Goal: Use online tool/utility: Utilize a website feature to perform a specific function

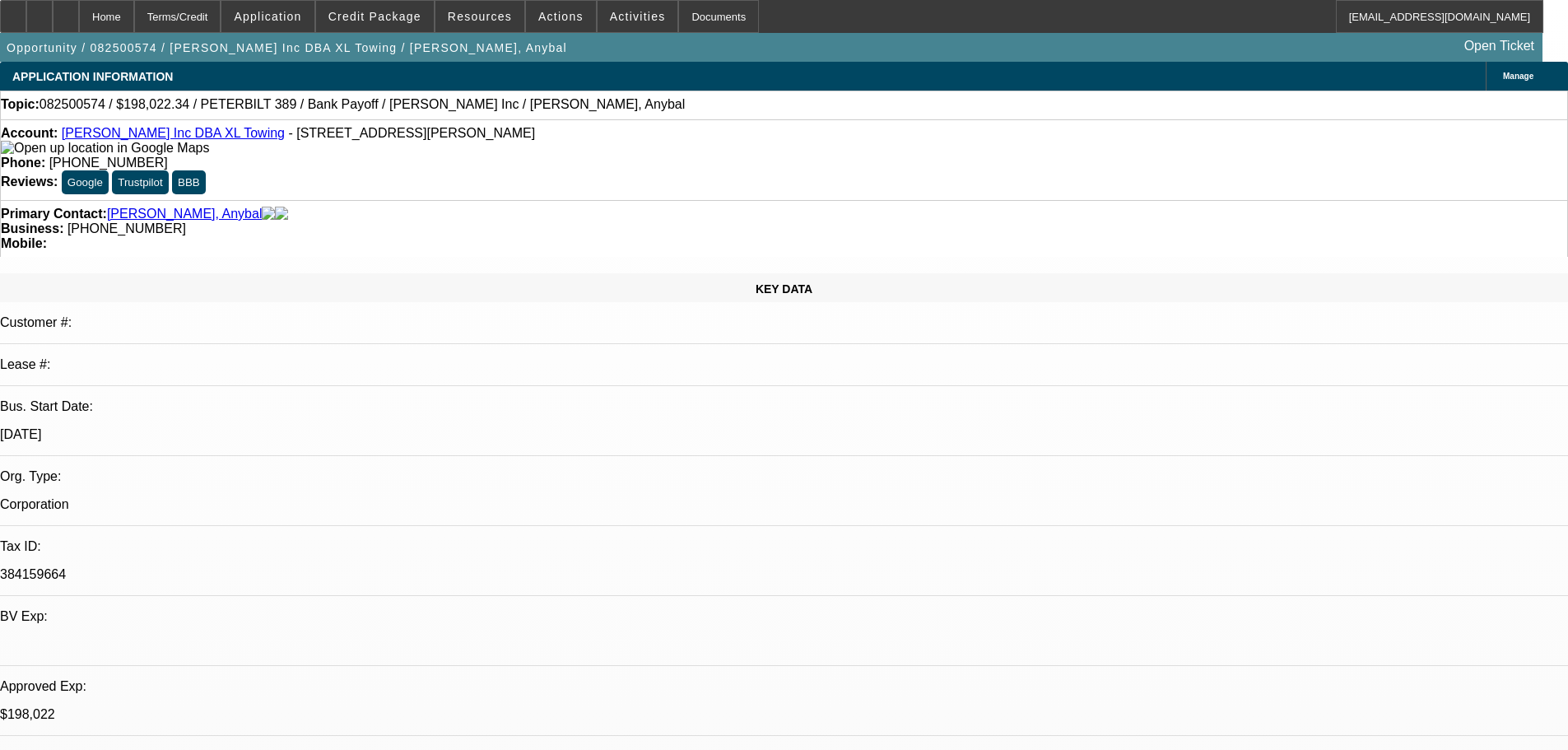
select select "0"
select select "2"
select select "0.15"
select select "16"
select select "0"
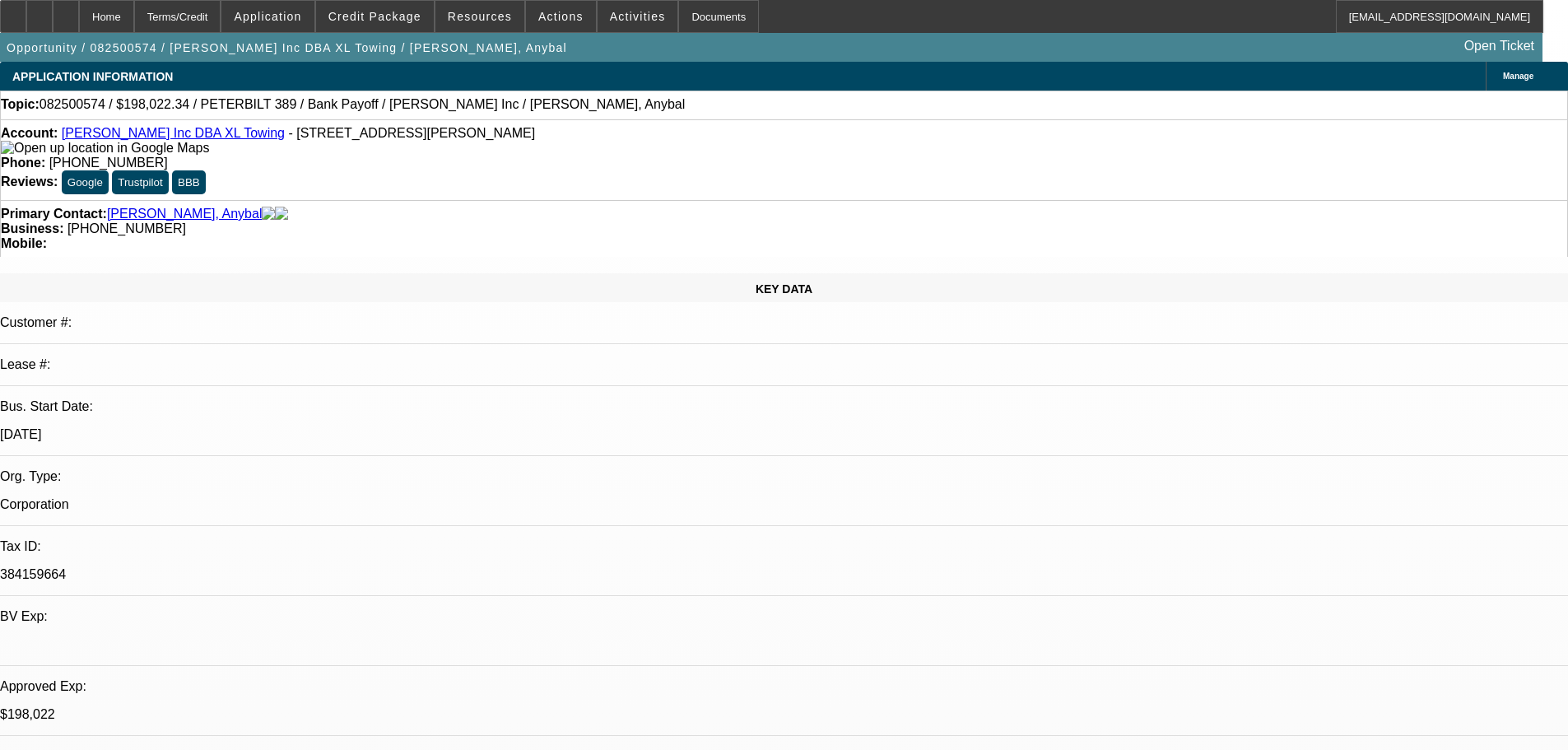
select select "2"
select select "0.15"
select select "16"
select select "0"
select select "2"
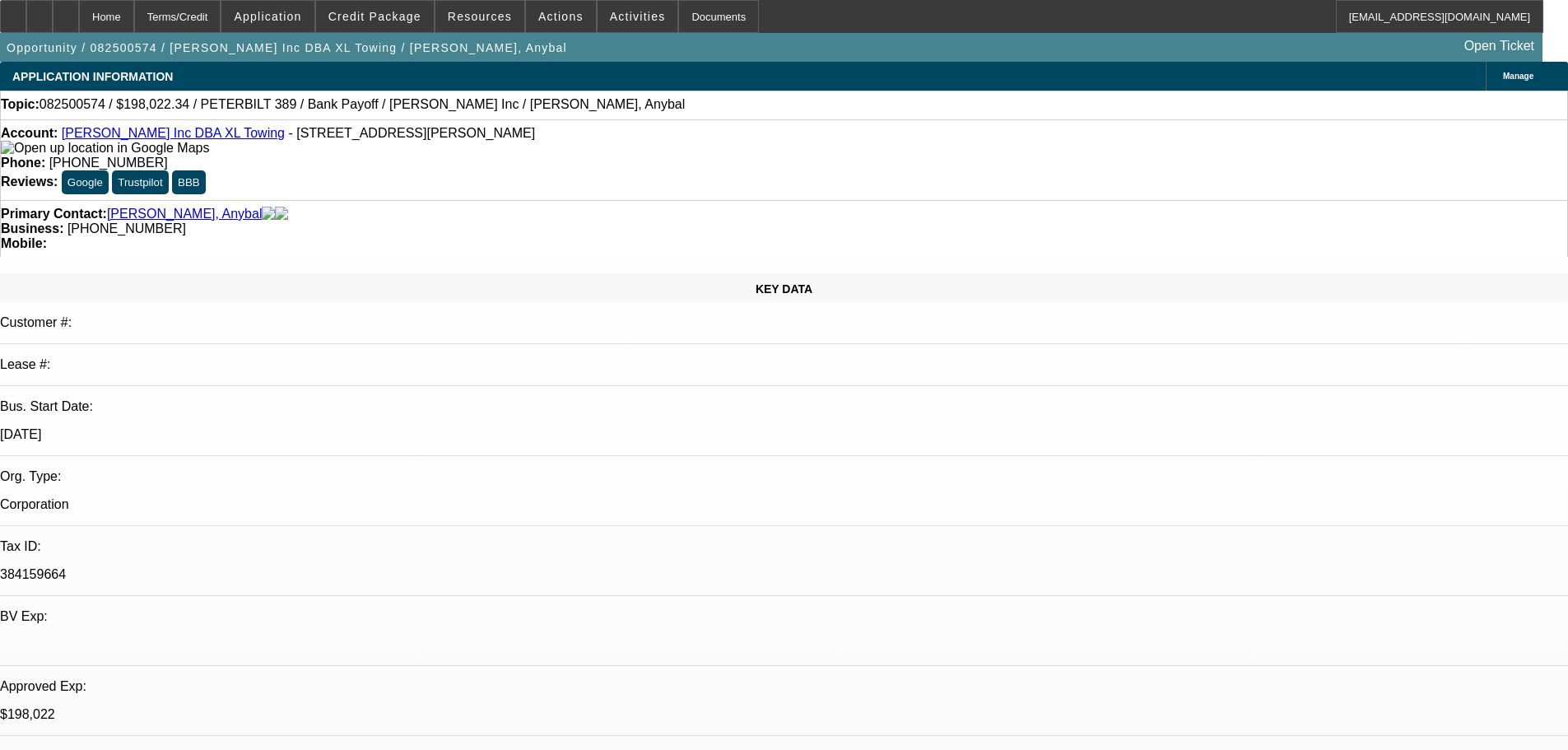
select select "0.15"
select select "4"
select select "0"
select select "2"
select select "0.15"
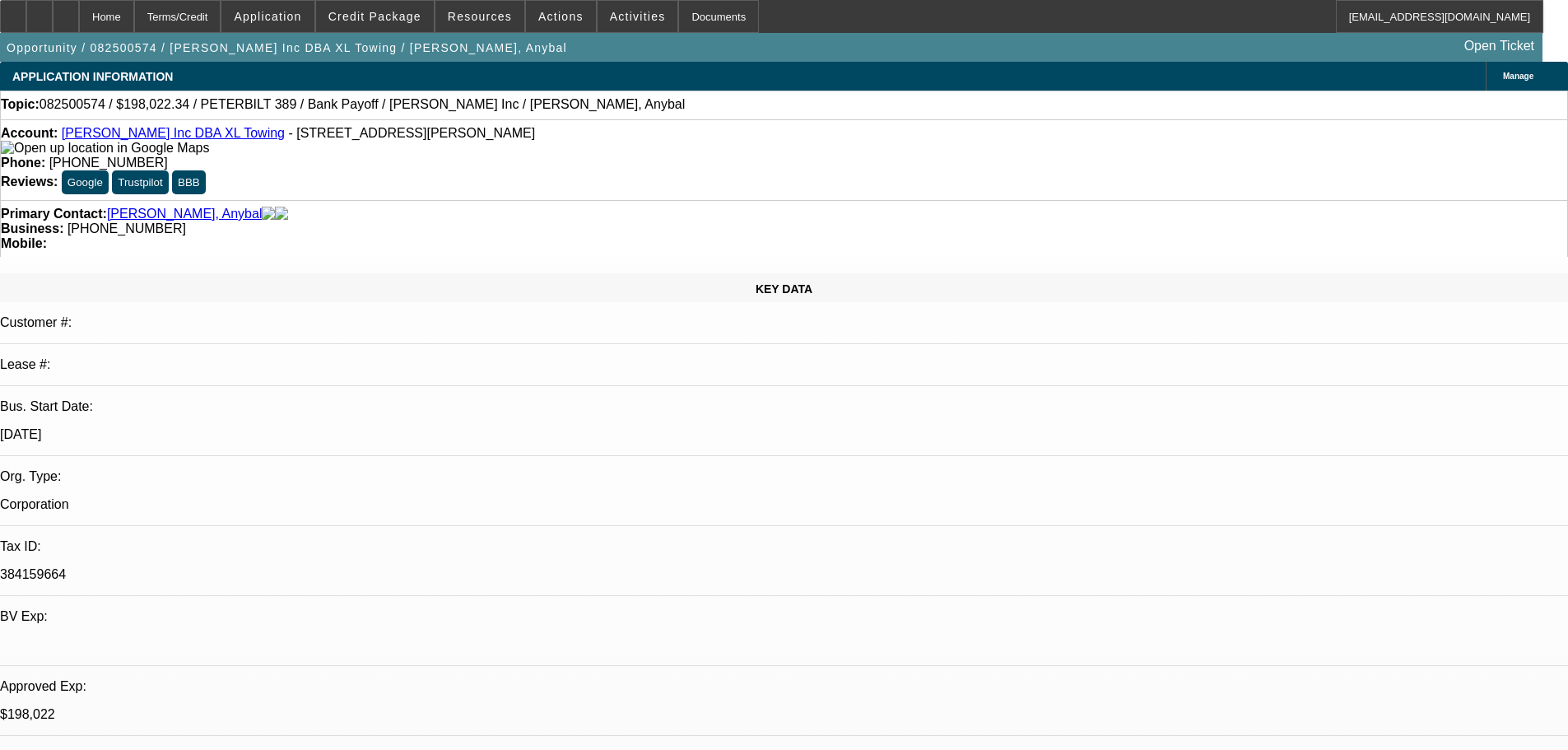
select select "4"
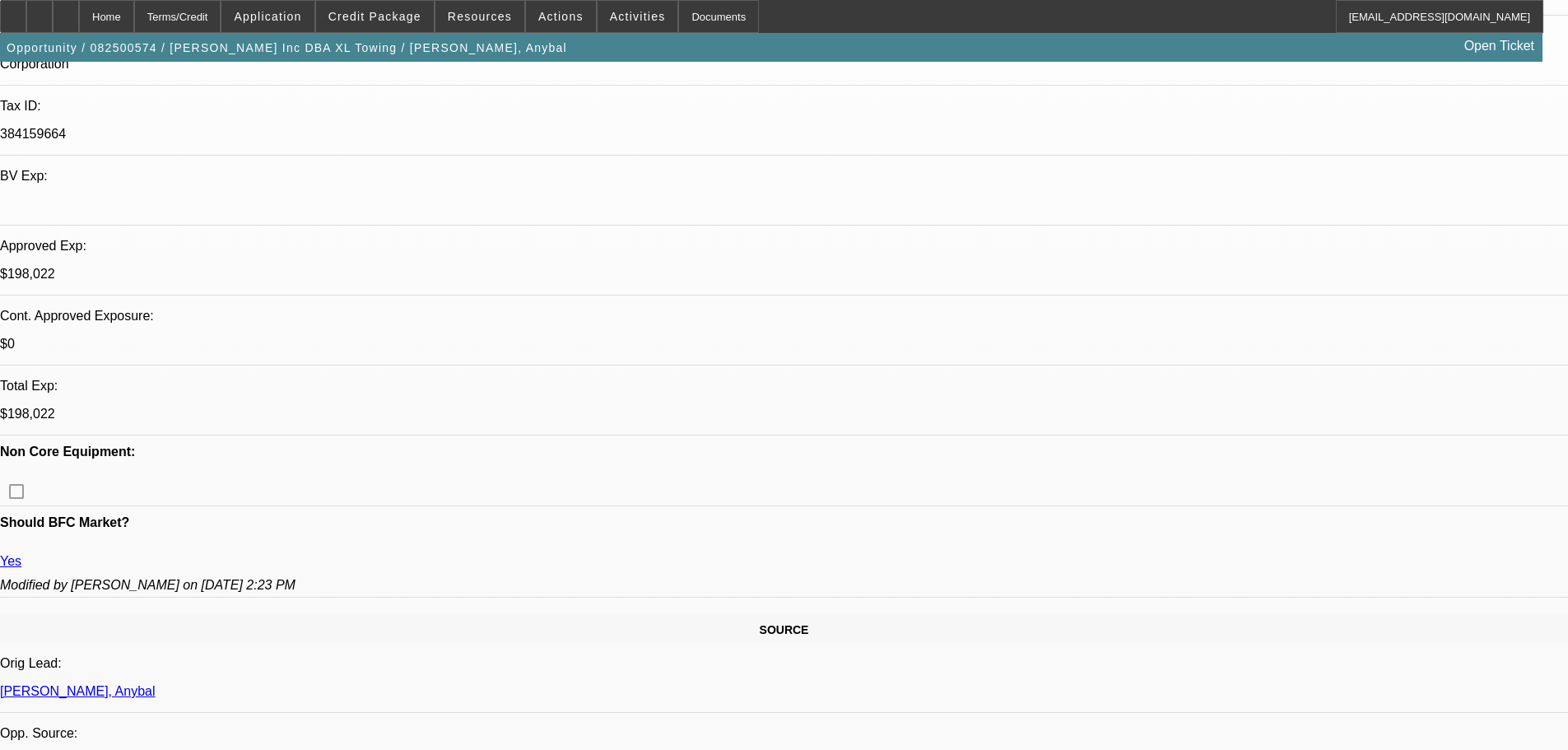
scroll to position [494, 0]
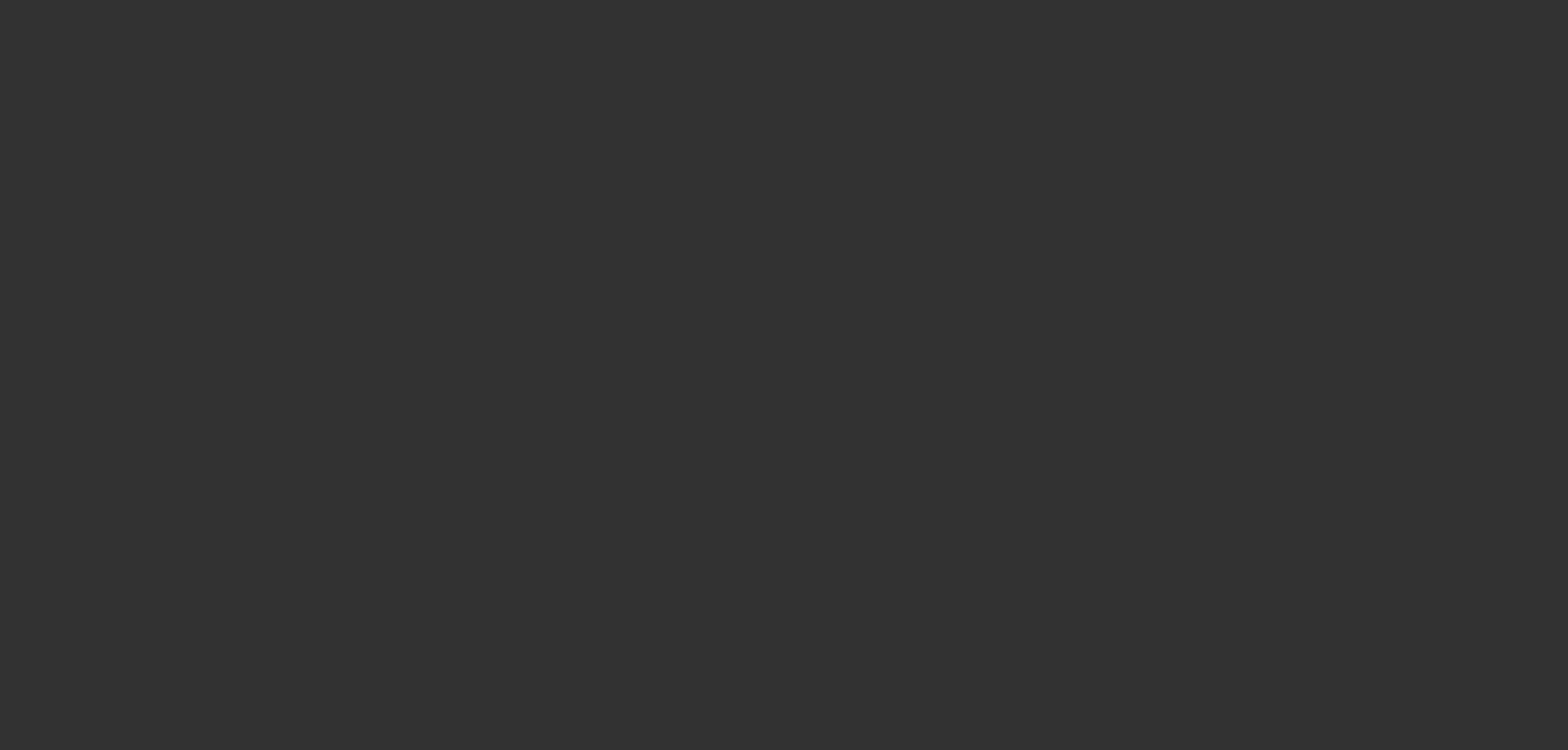
select select "0"
select select "3"
select select "0"
select select "6"
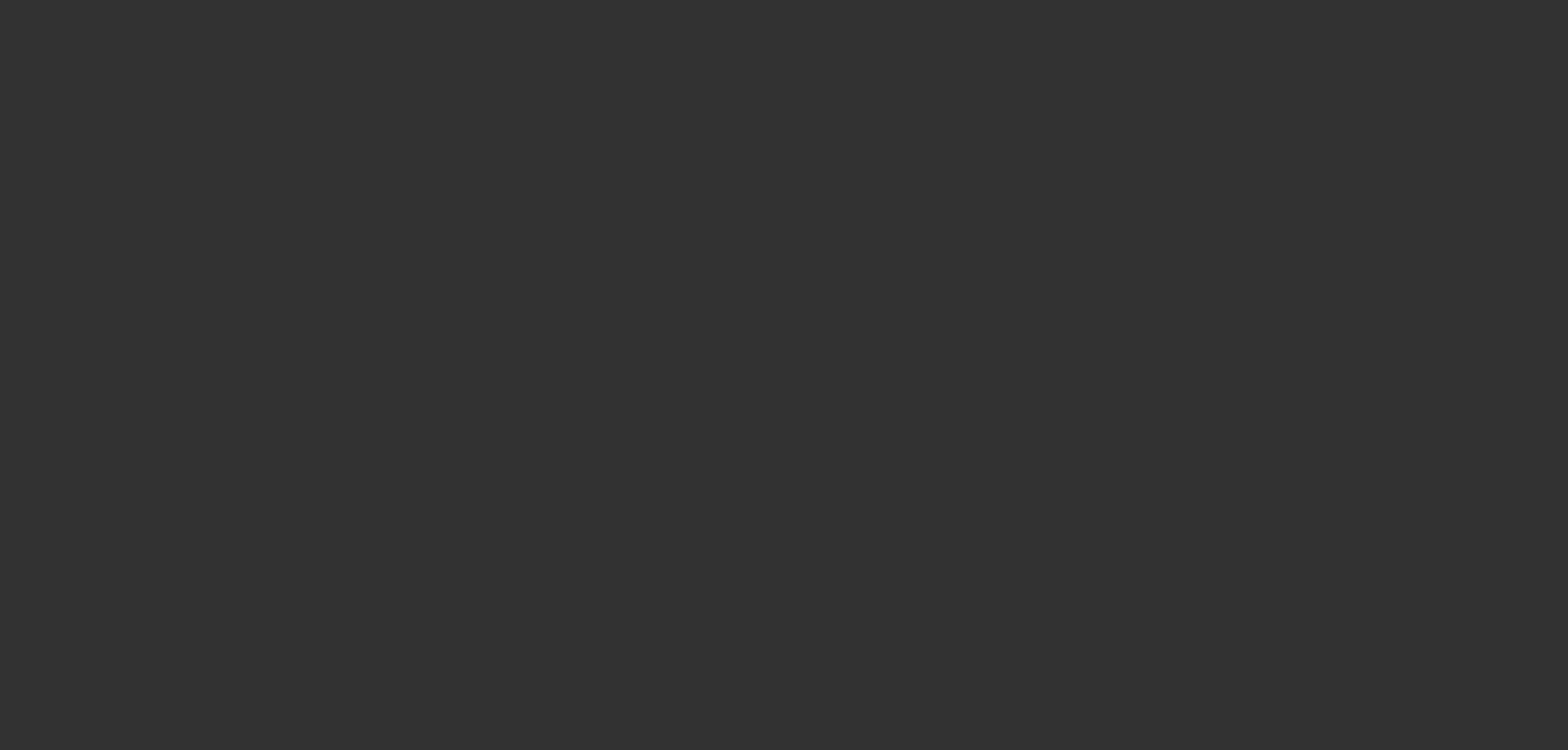
select select "0"
select select "3"
select select "0"
select select "6"
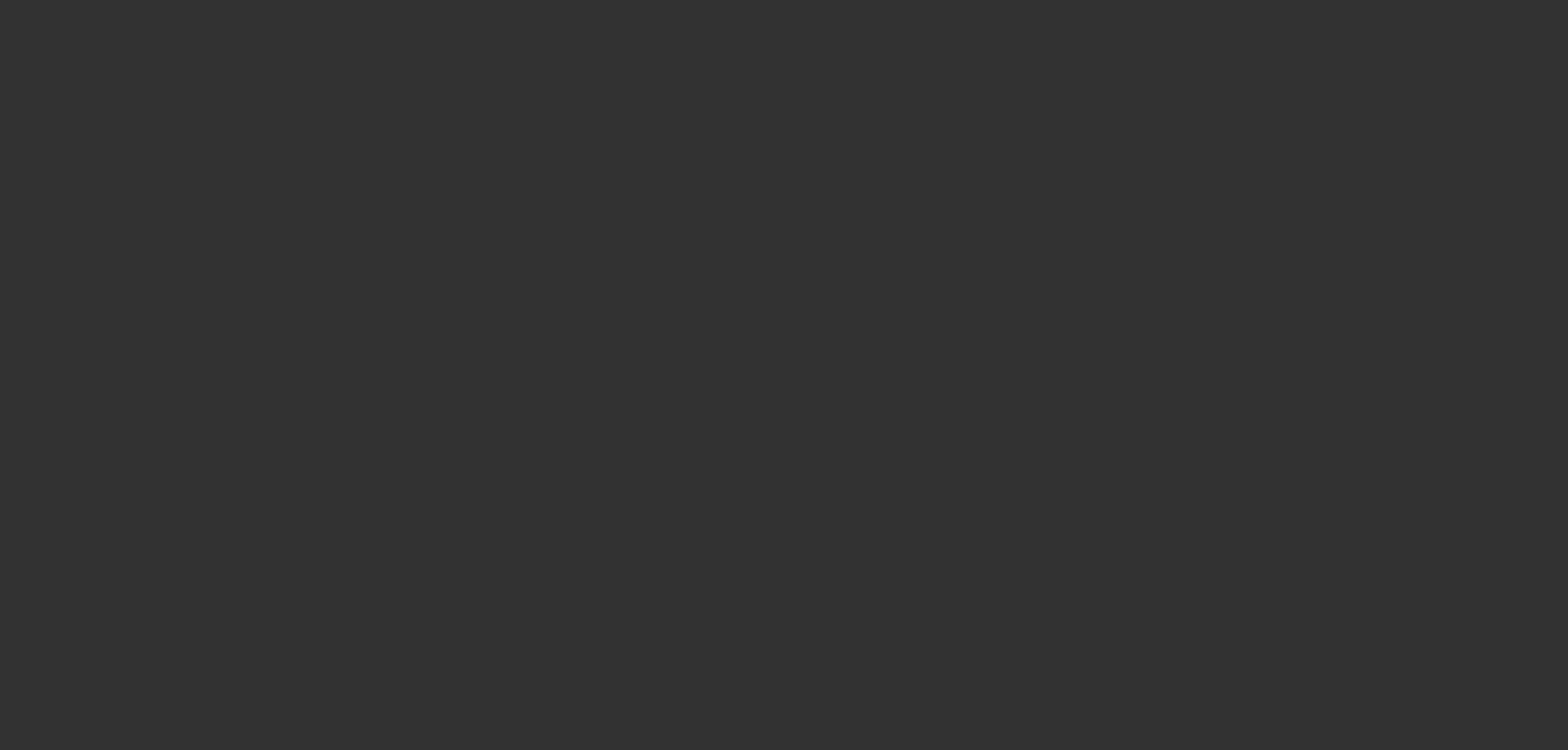
select select "0"
select select "3"
select select "0"
select select "6"
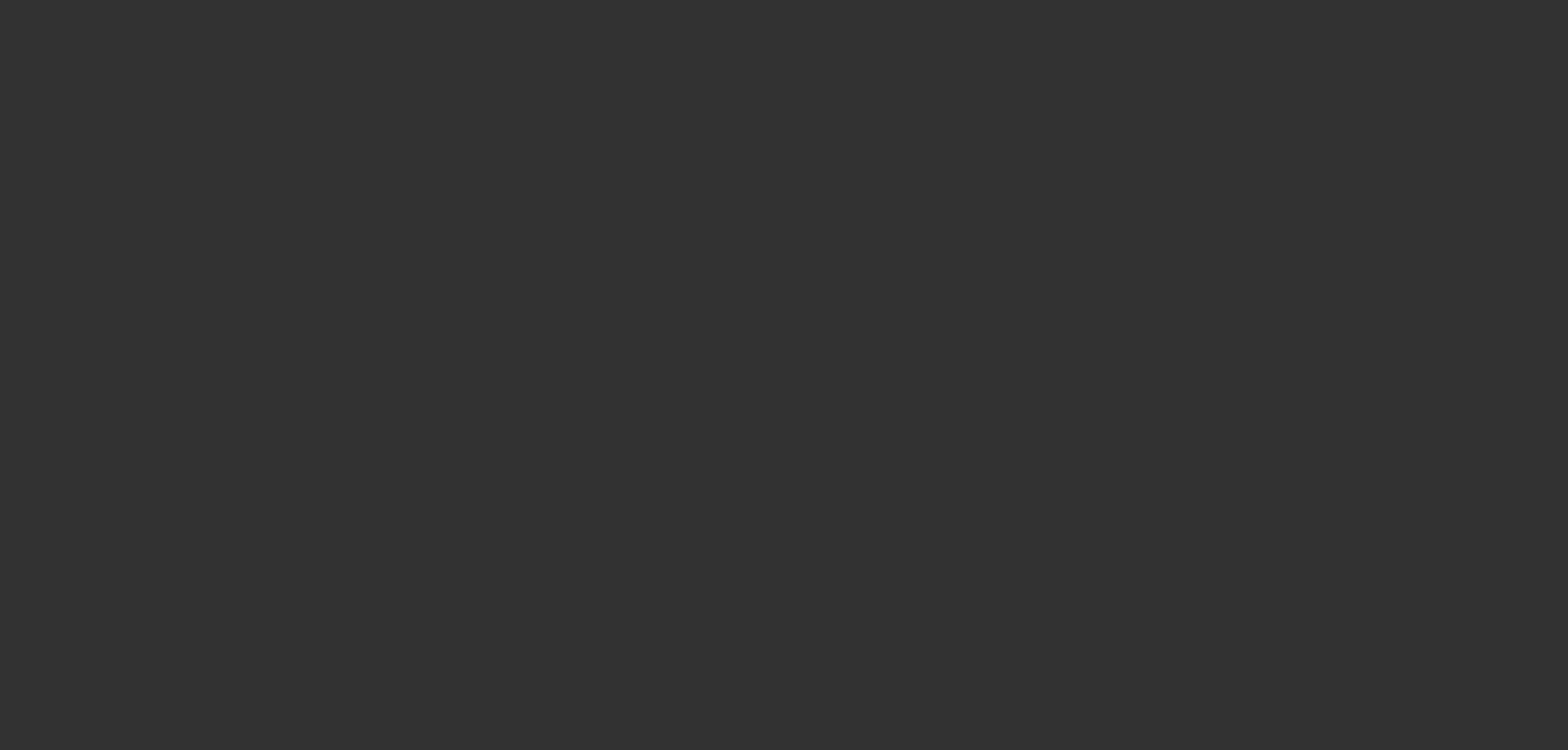
select select "0.15"
select select "2"
select select "0"
select select "6"
